Goal: Information Seeking & Learning: Find contact information

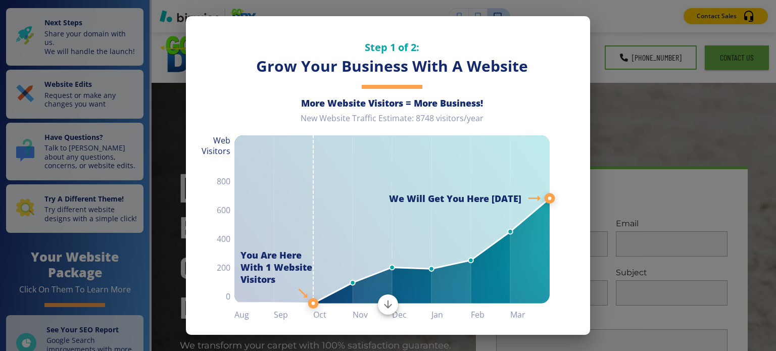
click at [378, 309] on button "Scroll to bottom" at bounding box center [388, 305] width 20 height 20
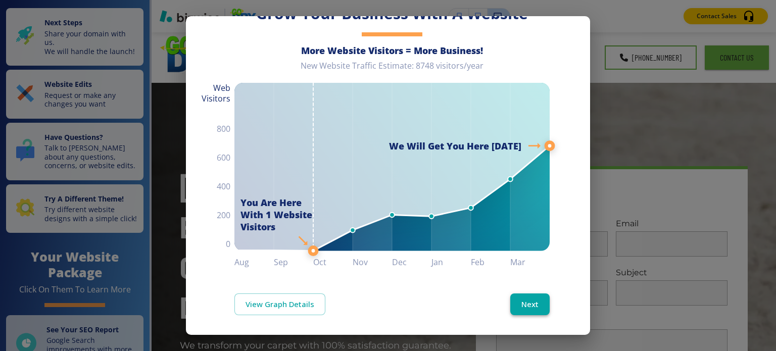
click at [528, 298] on button "Next" at bounding box center [529, 304] width 39 height 21
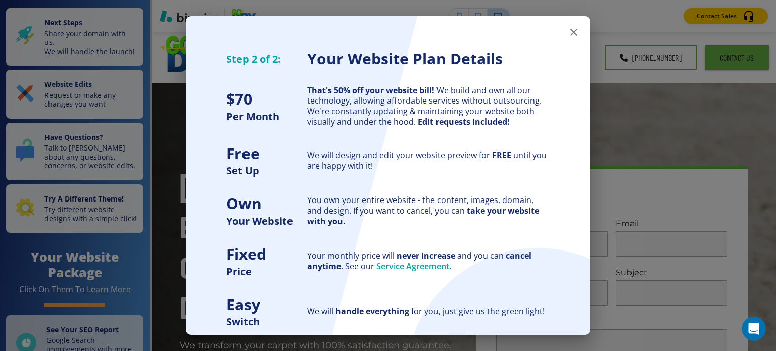
scroll to position [0, 0]
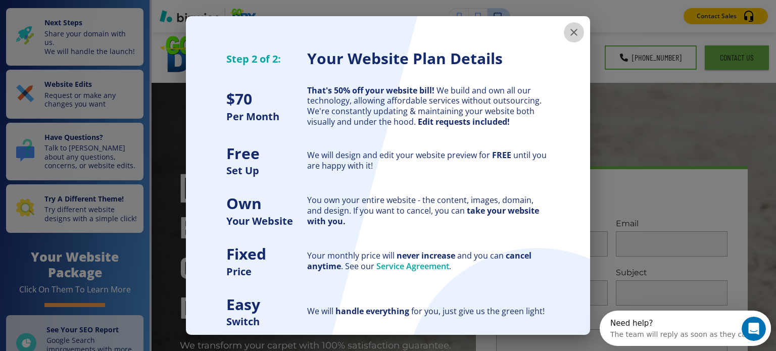
click at [569, 34] on icon "button" at bounding box center [574, 32] width 12 height 12
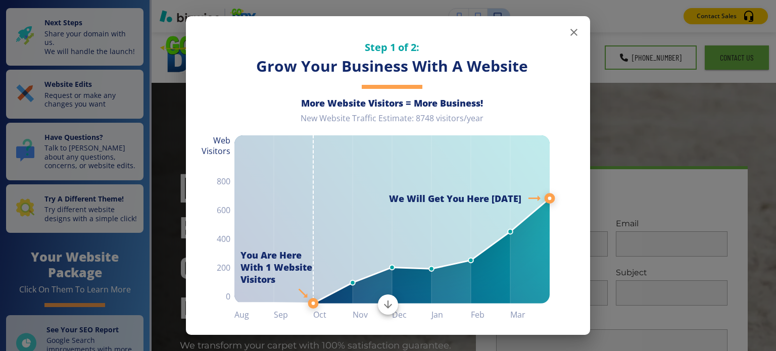
click at [571, 32] on icon "button" at bounding box center [574, 32] width 12 height 12
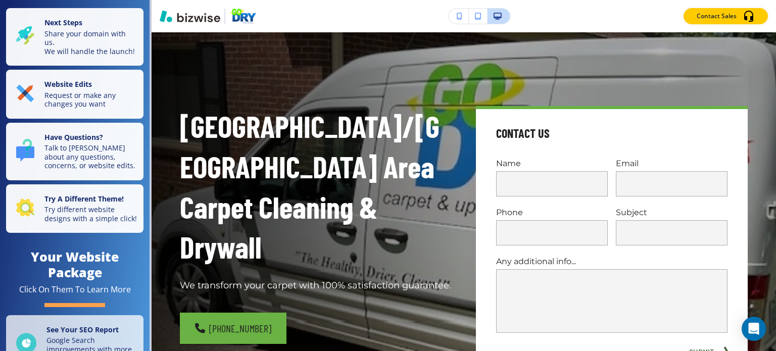
scroll to position [76, 0]
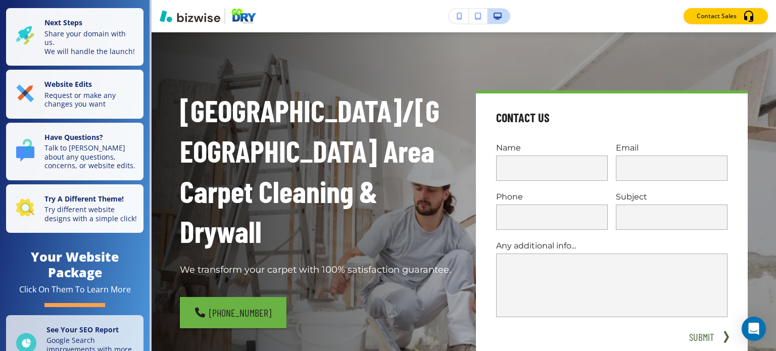
click at [460, 20] on button "button" at bounding box center [459, 16] width 20 height 15
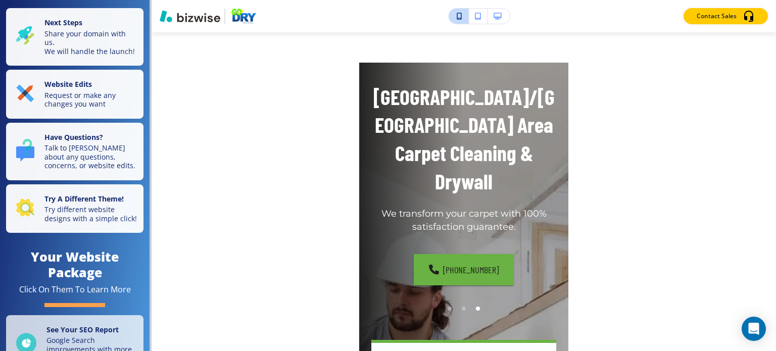
click at [459, 20] on icon "button" at bounding box center [460, 16] width 6 height 7
click at [500, 20] on button "button" at bounding box center [499, 16] width 22 height 15
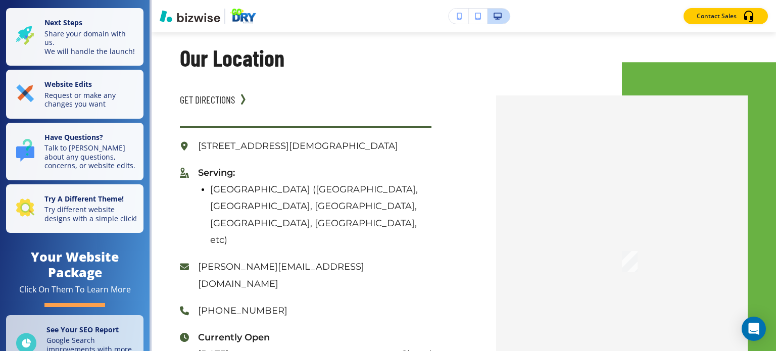
scroll to position [2815, 0]
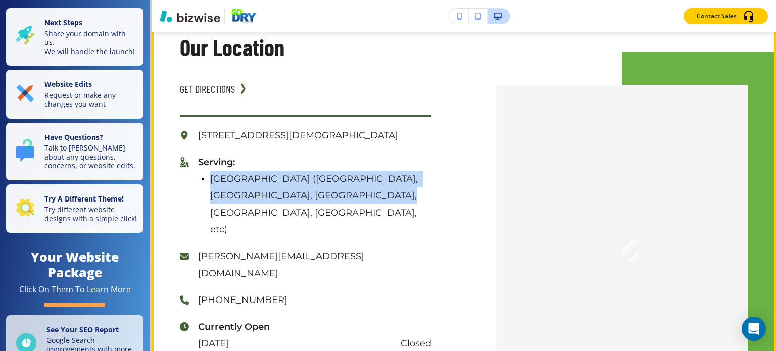
drag, startPoint x: 210, startPoint y: 170, endPoint x: 369, endPoint y: 188, distance: 159.7
click at [369, 188] on p "[GEOGRAPHIC_DATA] ([GEOGRAPHIC_DATA], [GEOGRAPHIC_DATA], [GEOGRAPHIC_DATA], [GE…" at bounding box center [320, 204] width 221 height 67
copy p "[GEOGRAPHIC_DATA] ([GEOGRAPHIC_DATA], [GEOGRAPHIC_DATA], [GEOGRAPHIC_DATA], [GE…"
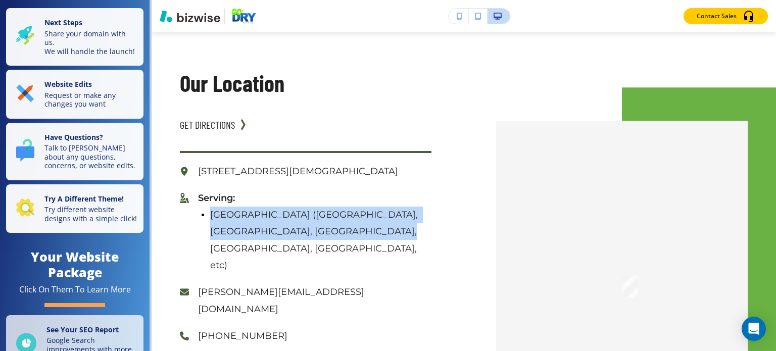
scroll to position [2774, 0]
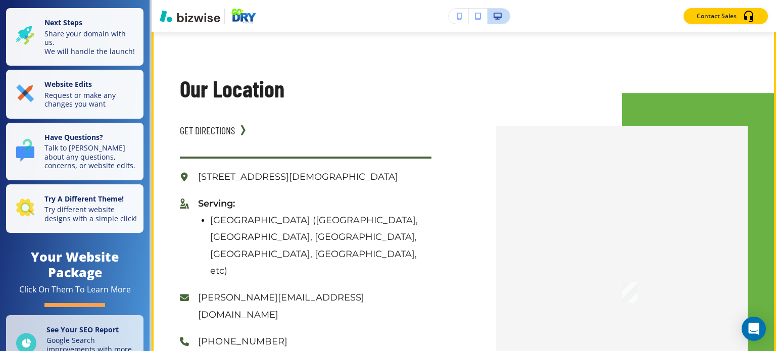
click at [394, 173] on p "[STREET_ADDRESS][DEMOGRAPHIC_DATA]" at bounding box center [314, 177] width 233 height 17
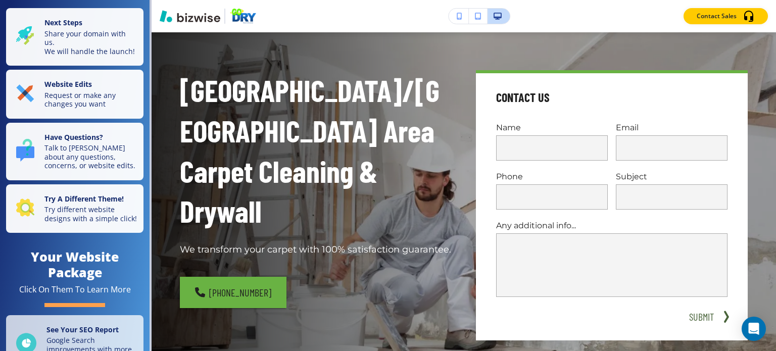
scroll to position [0, 0]
